Goal: Information Seeking & Learning: Find specific fact

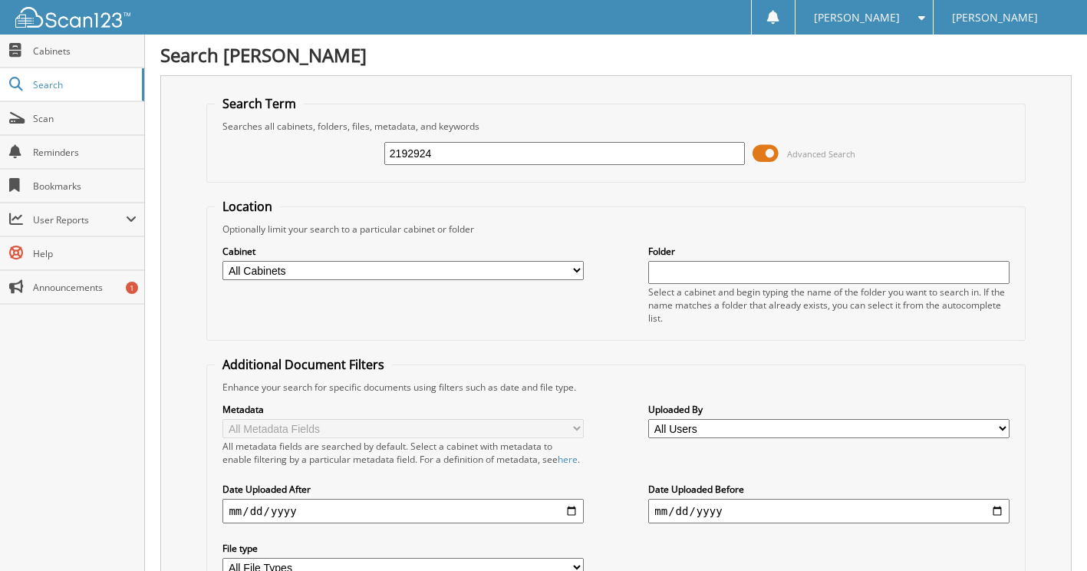
type input "2192924"
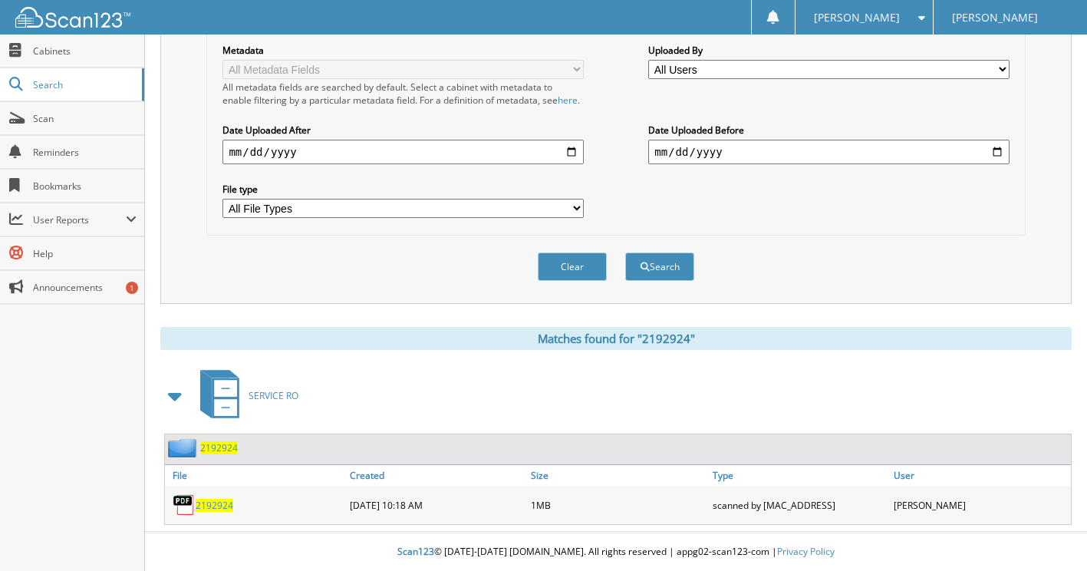
scroll to position [373, 0]
click at [217, 504] on span "2192924" at bounding box center [215, 505] width 38 height 13
